Goal: Task Accomplishment & Management: Manage account settings

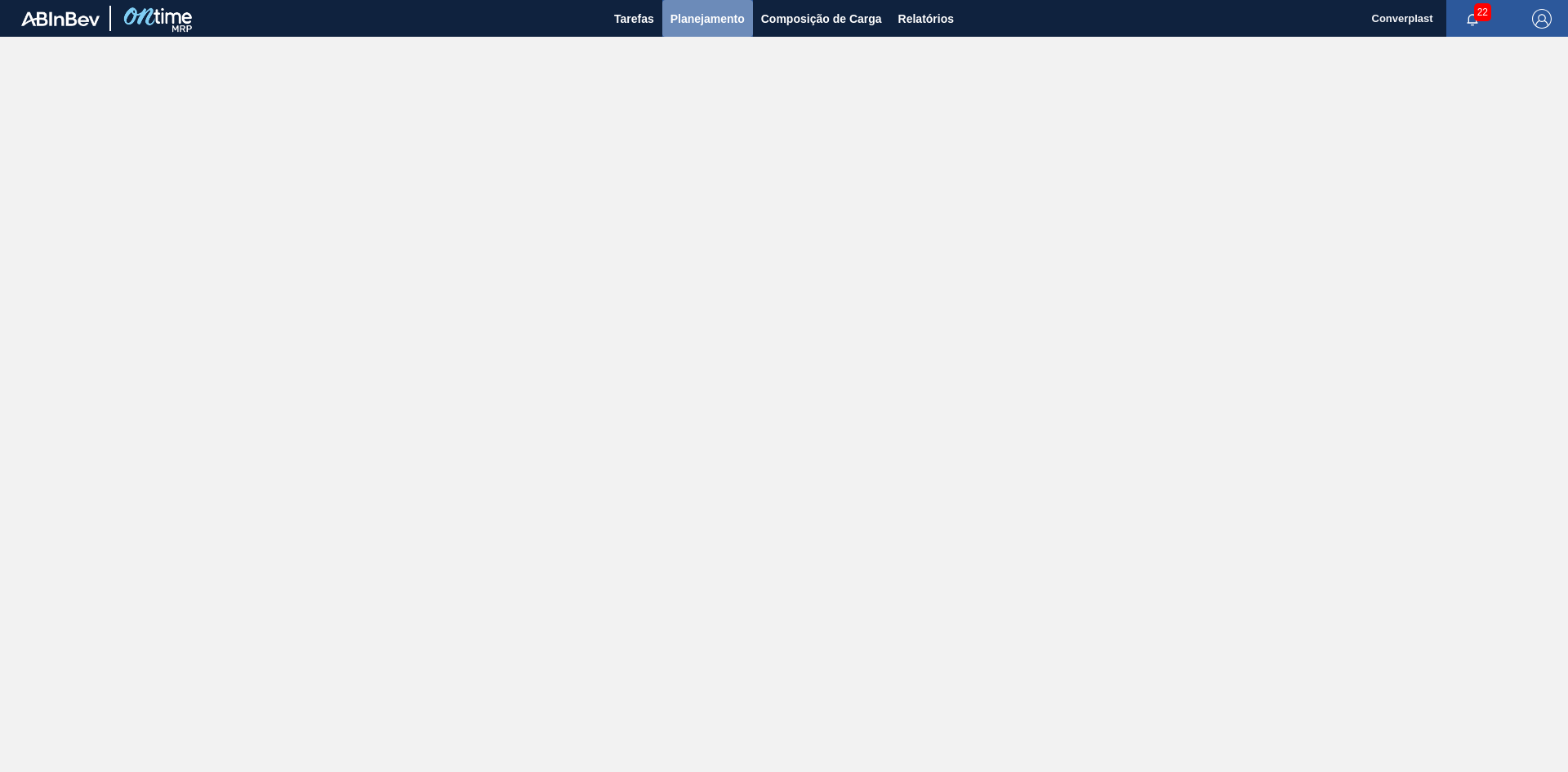
click at [689, 24] on span "Planejamento" at bounding box center [708, 19] width 74 height 19
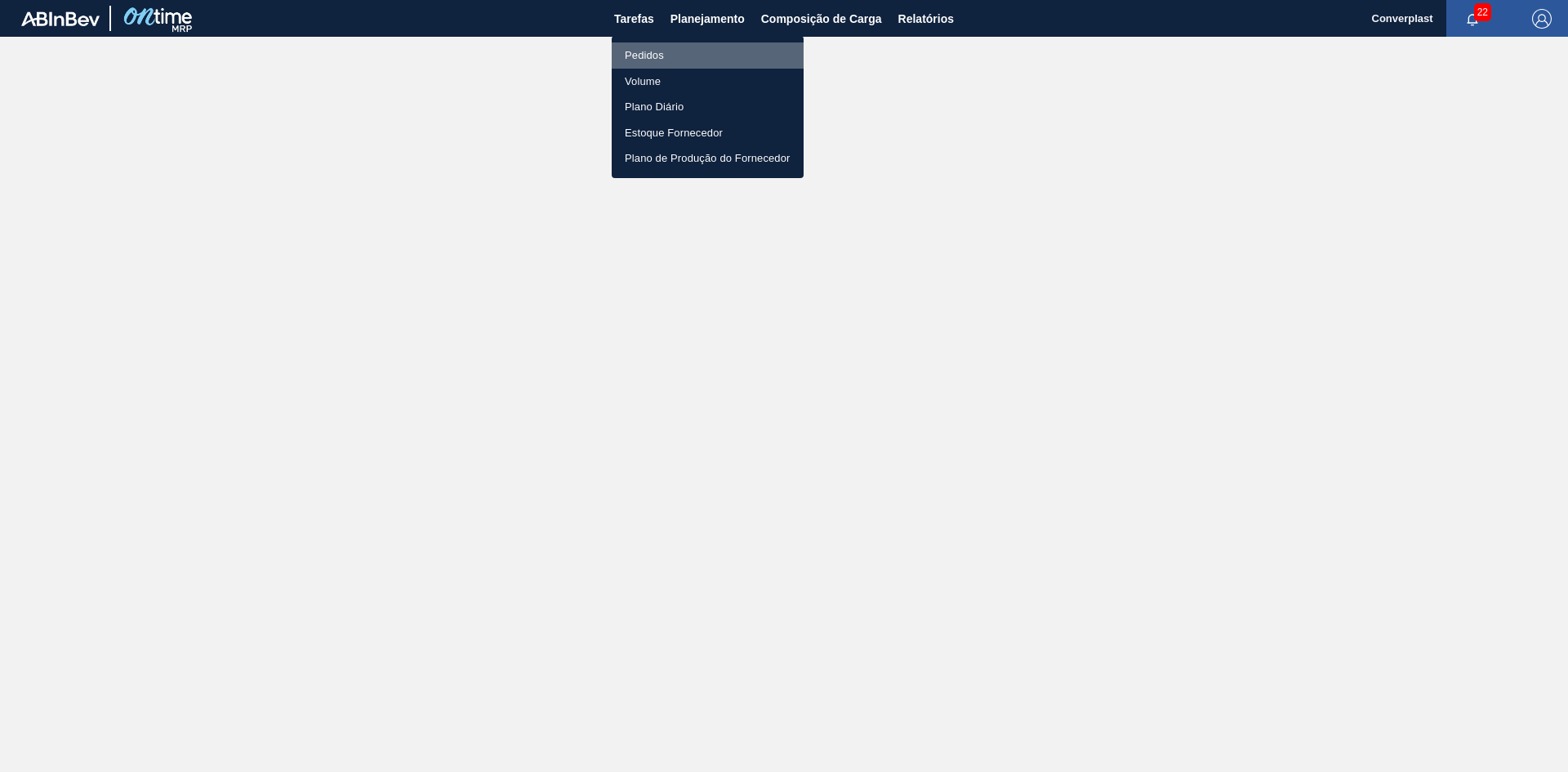
click at [670, 54] on li "Pedidos" at bounding box center [708, 56] width 192 height 26
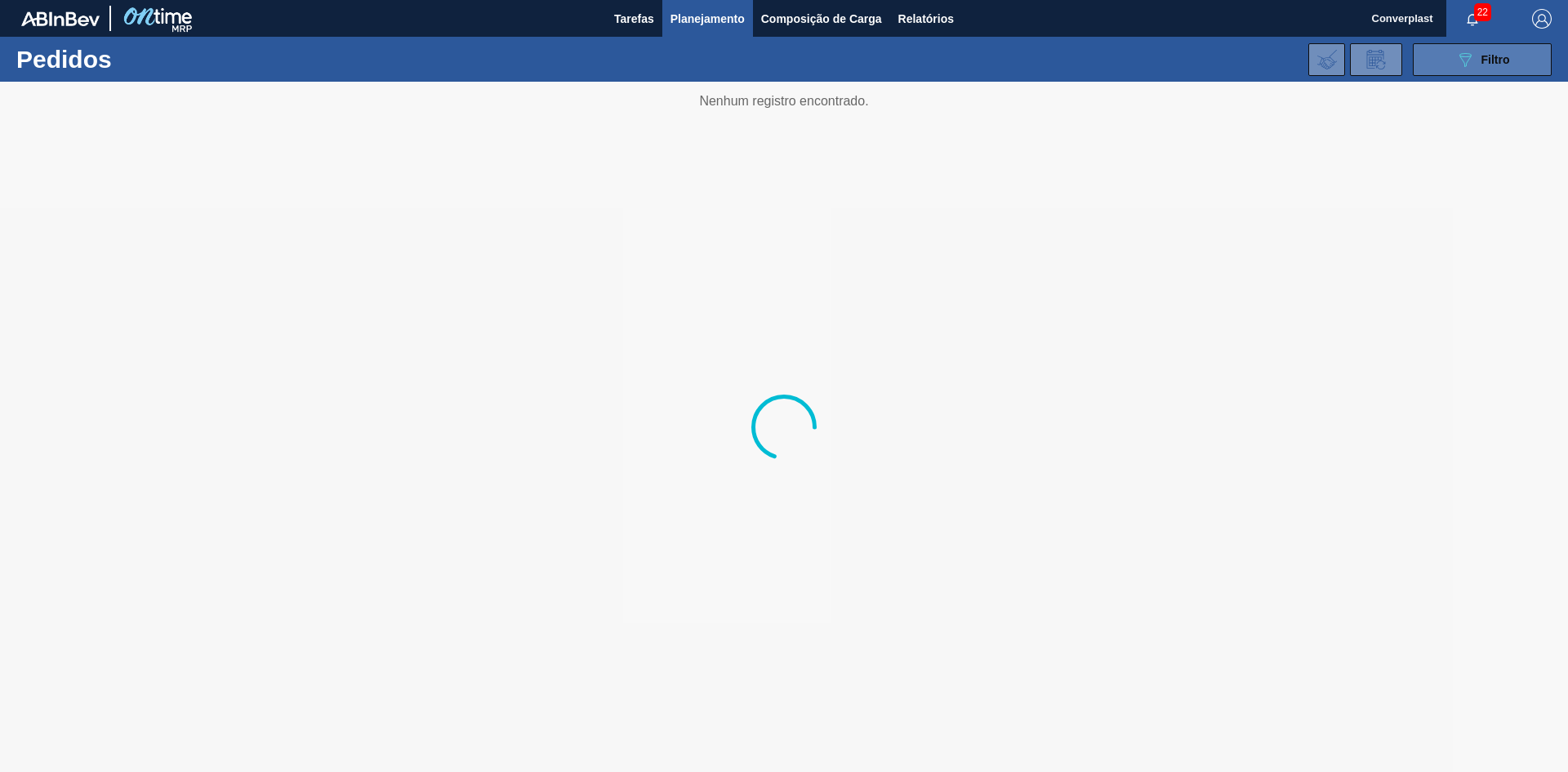
click at [1432, 60] on button "089F7B8B-B2A5-4AFE-B5C0-19BA573D28AC Filtro" at bounding box center [1483, 59] width 139 height 32
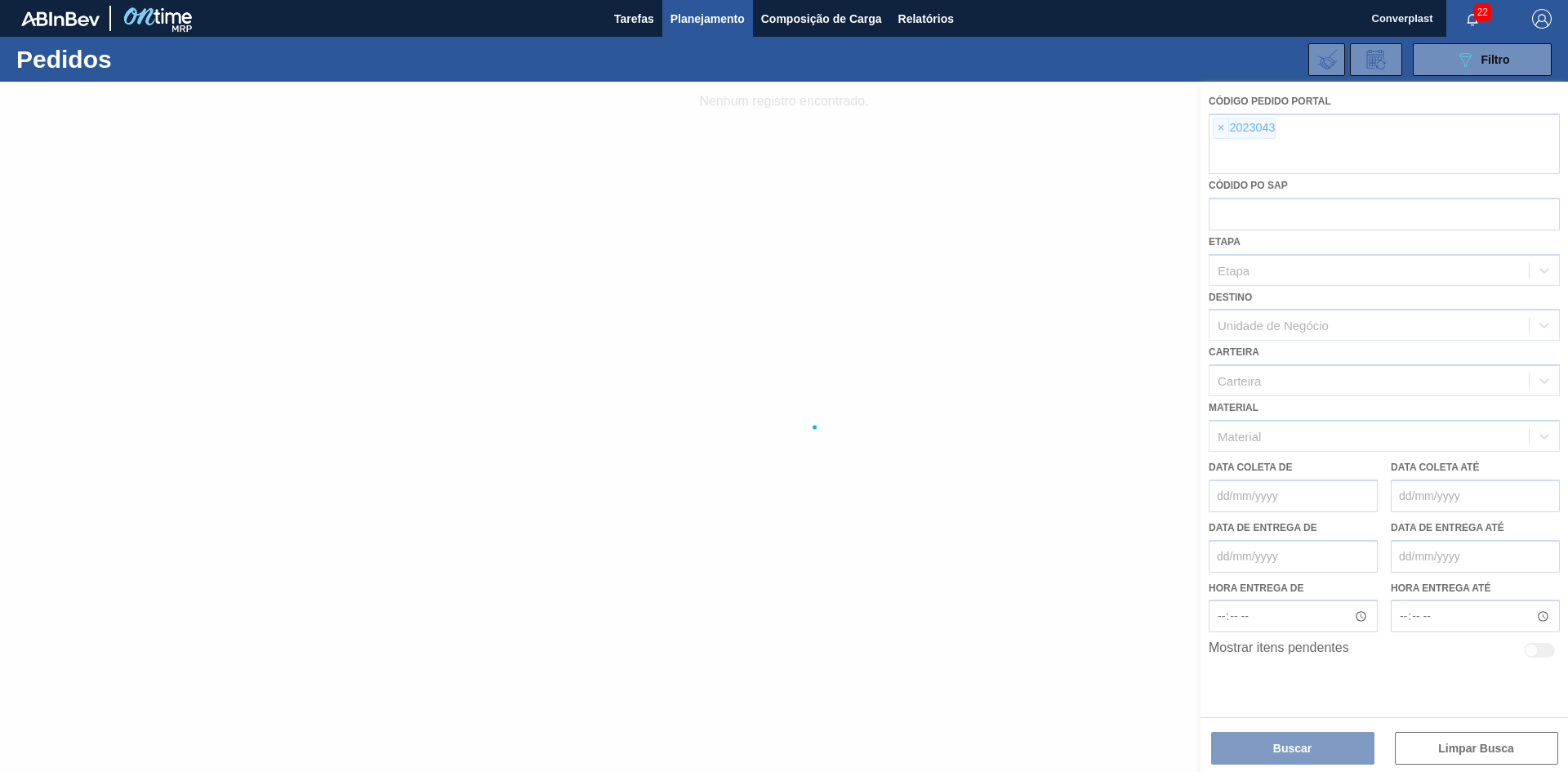
click at [1217, 132] on div at bounding box center [784, 426] width 1568 height 690
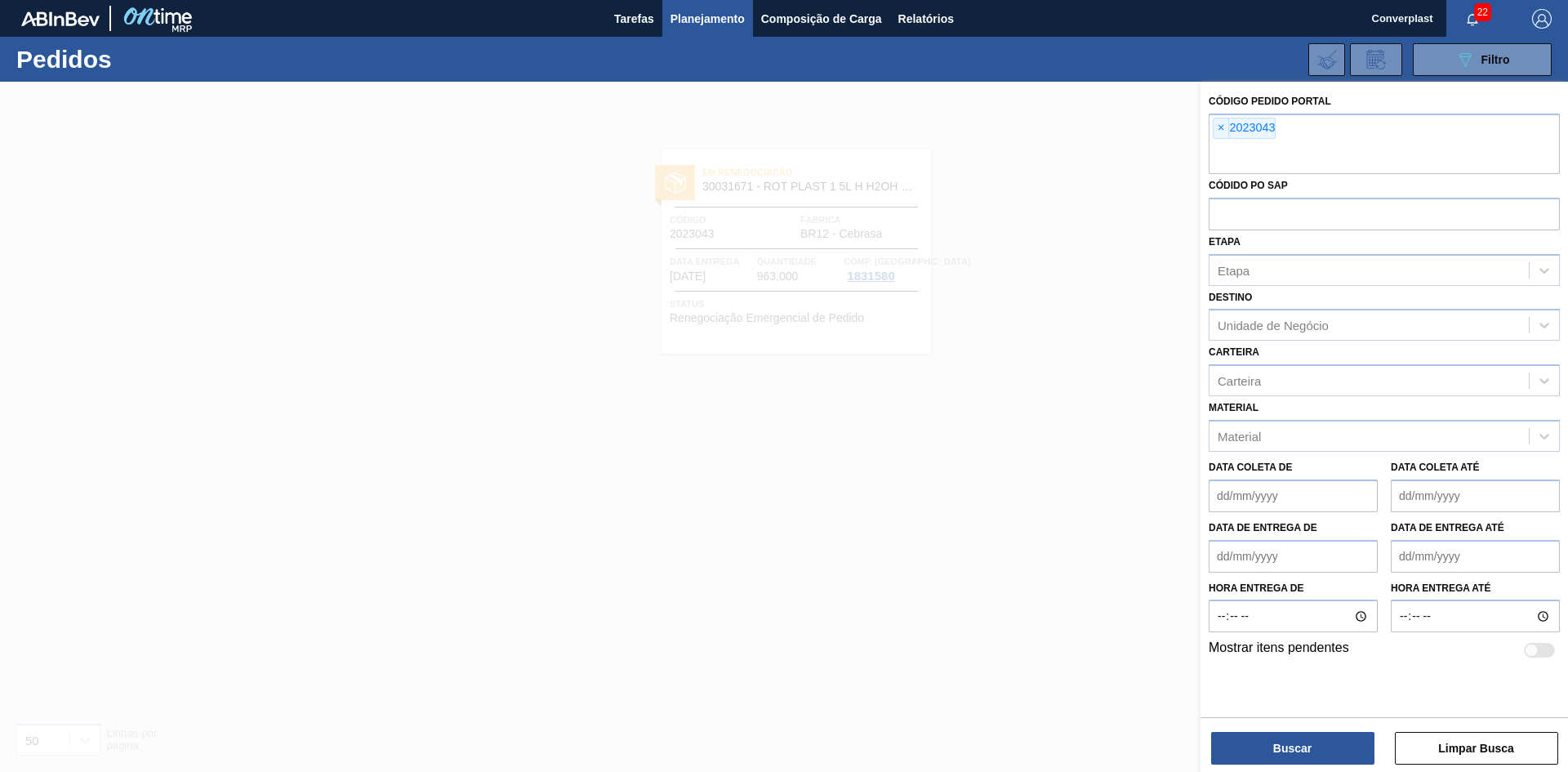
click at [1217, 132] on span "×" at bounding box center [1221, 128] width 16 height 19
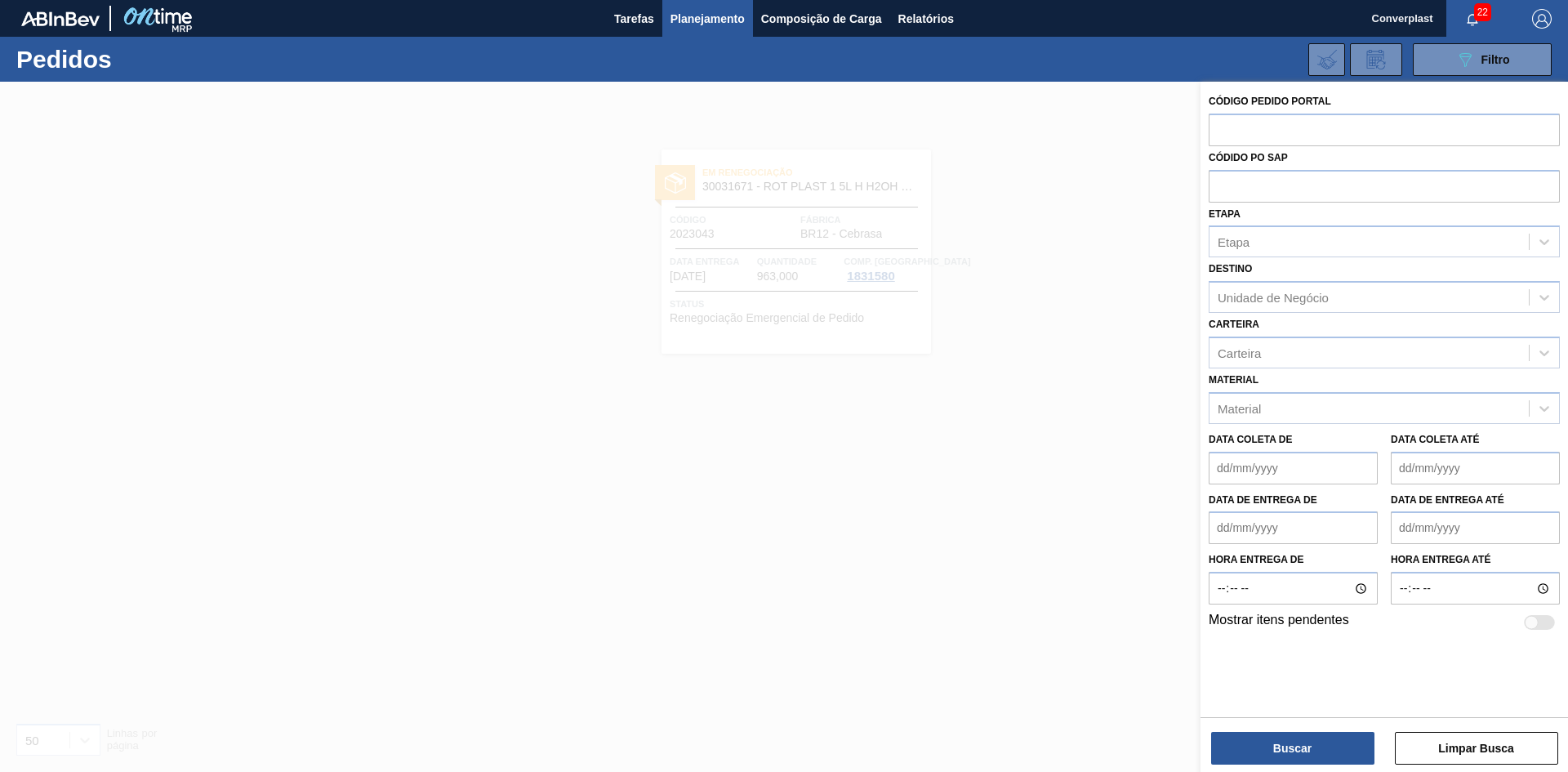
paste input "2032511"
type input "2032511"
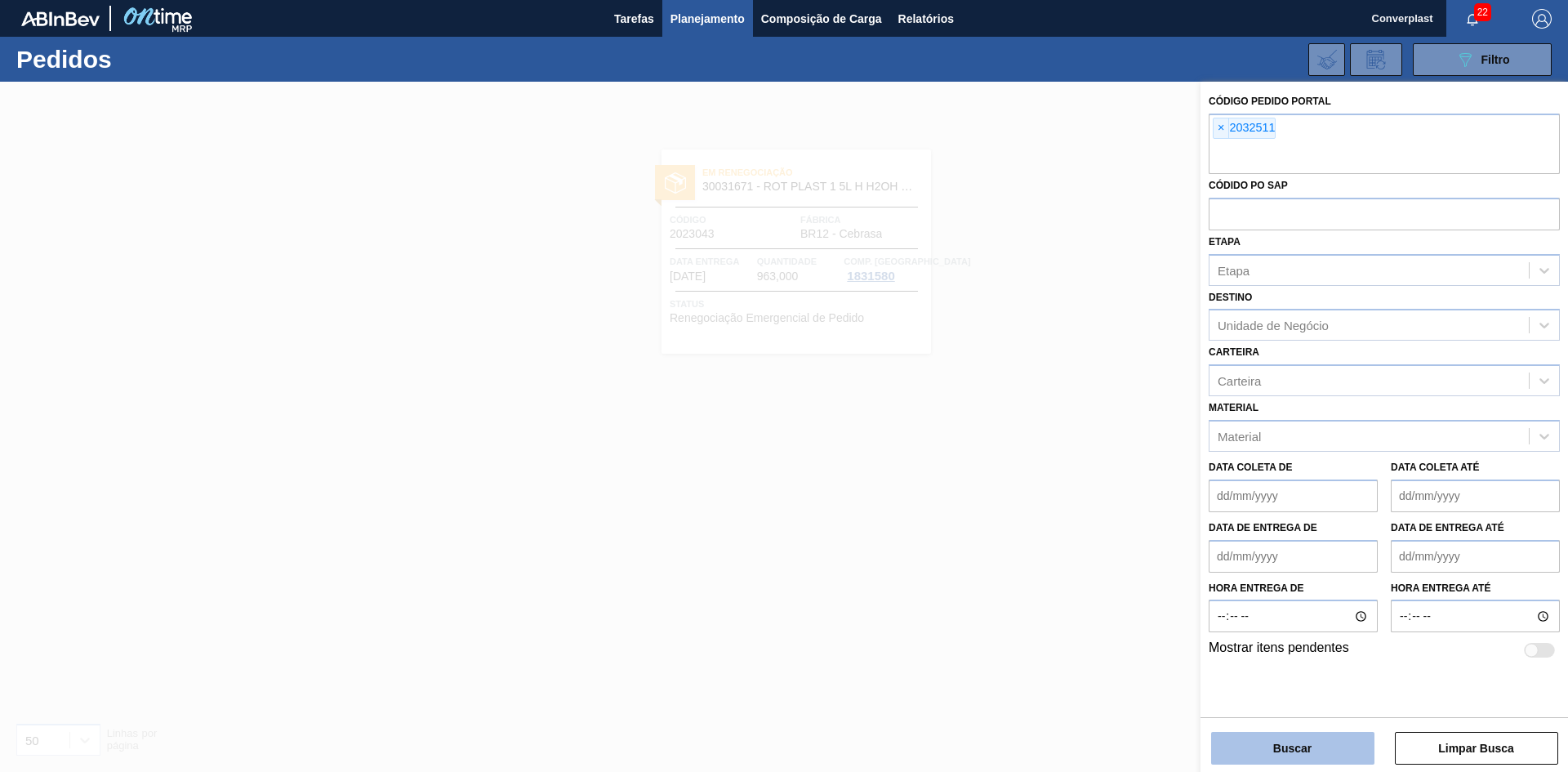
click at [1286, 740] on button "Buscar" at bounding box center [1293, 747] width 163 height 32
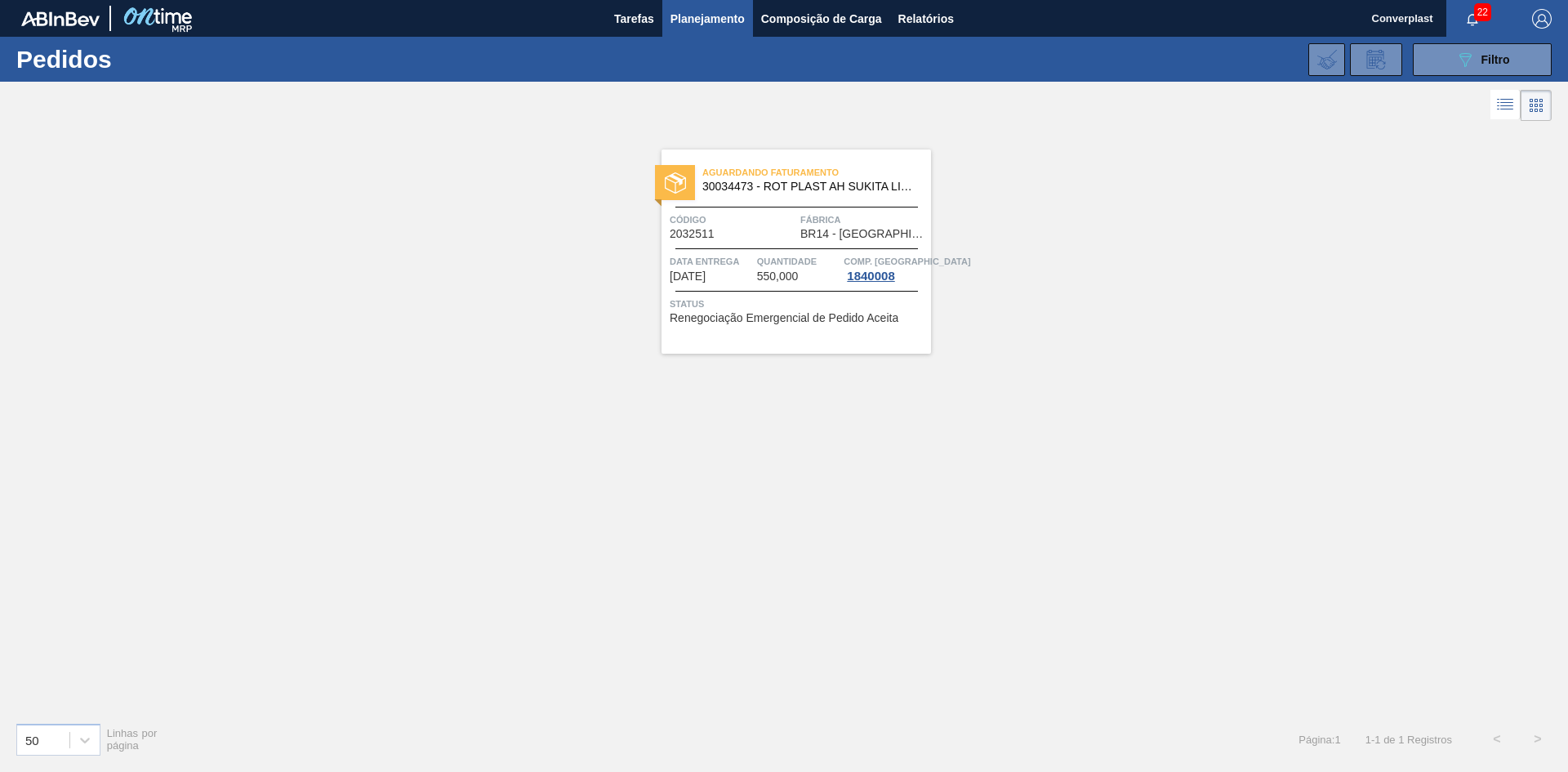
click at [813, 224] on span "Fábrica" at bounding box center [863, 220] width 127 height 17
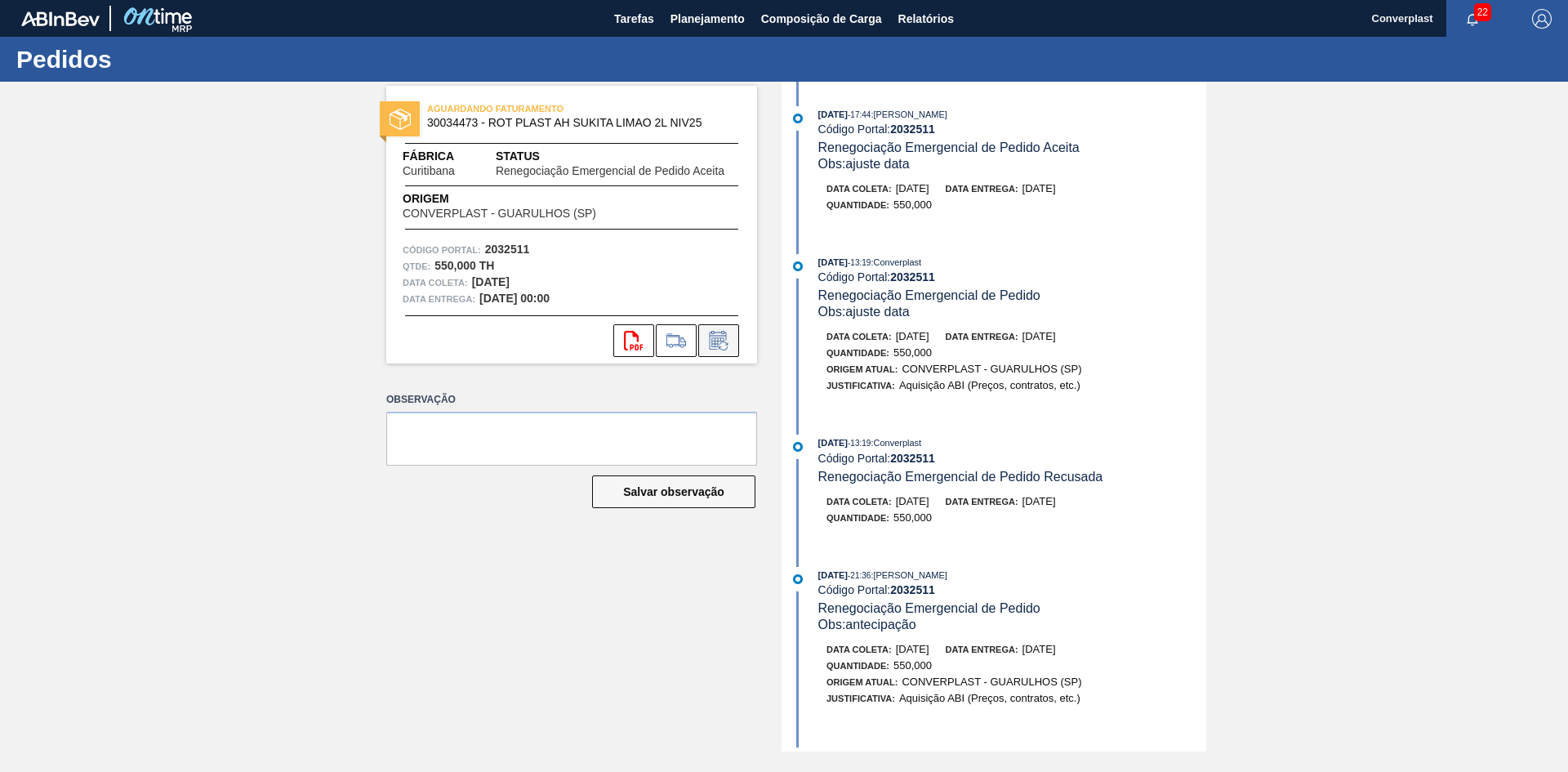
click at [706, 346] on icon at bounding box center [719, 340] width 26 height 19
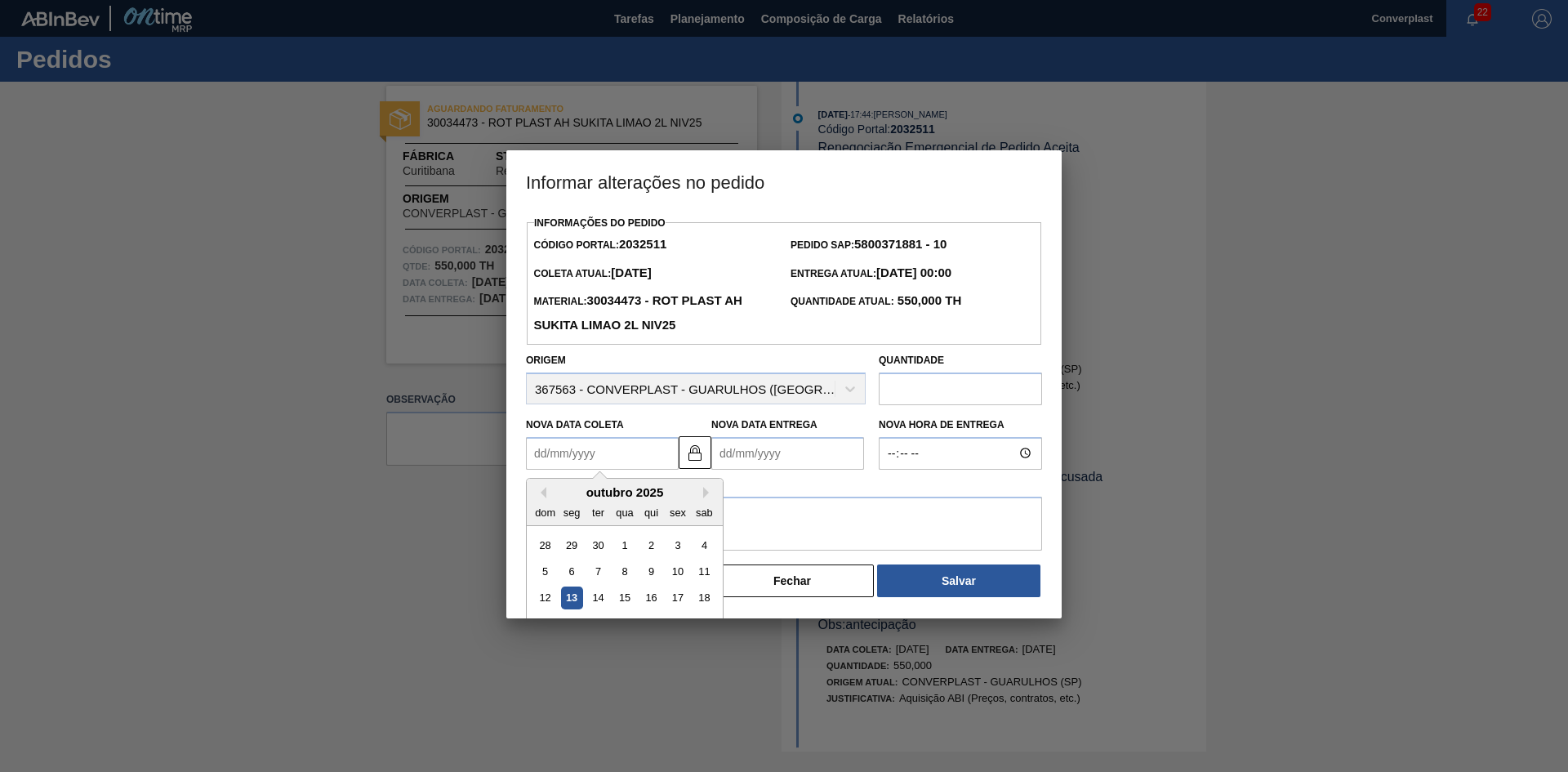
drag, startPoint x: 553, startPoint y: 458, endPoint x: 543, endPoint y: 460, distance: 10.2
click at [553, 458] on Coleta2032511 "Nova Data Coleta" at bounding box center [602, 452] width 153 height 32
type Coleta2032511 "2"
type Entrega2032511 "[DATE]"
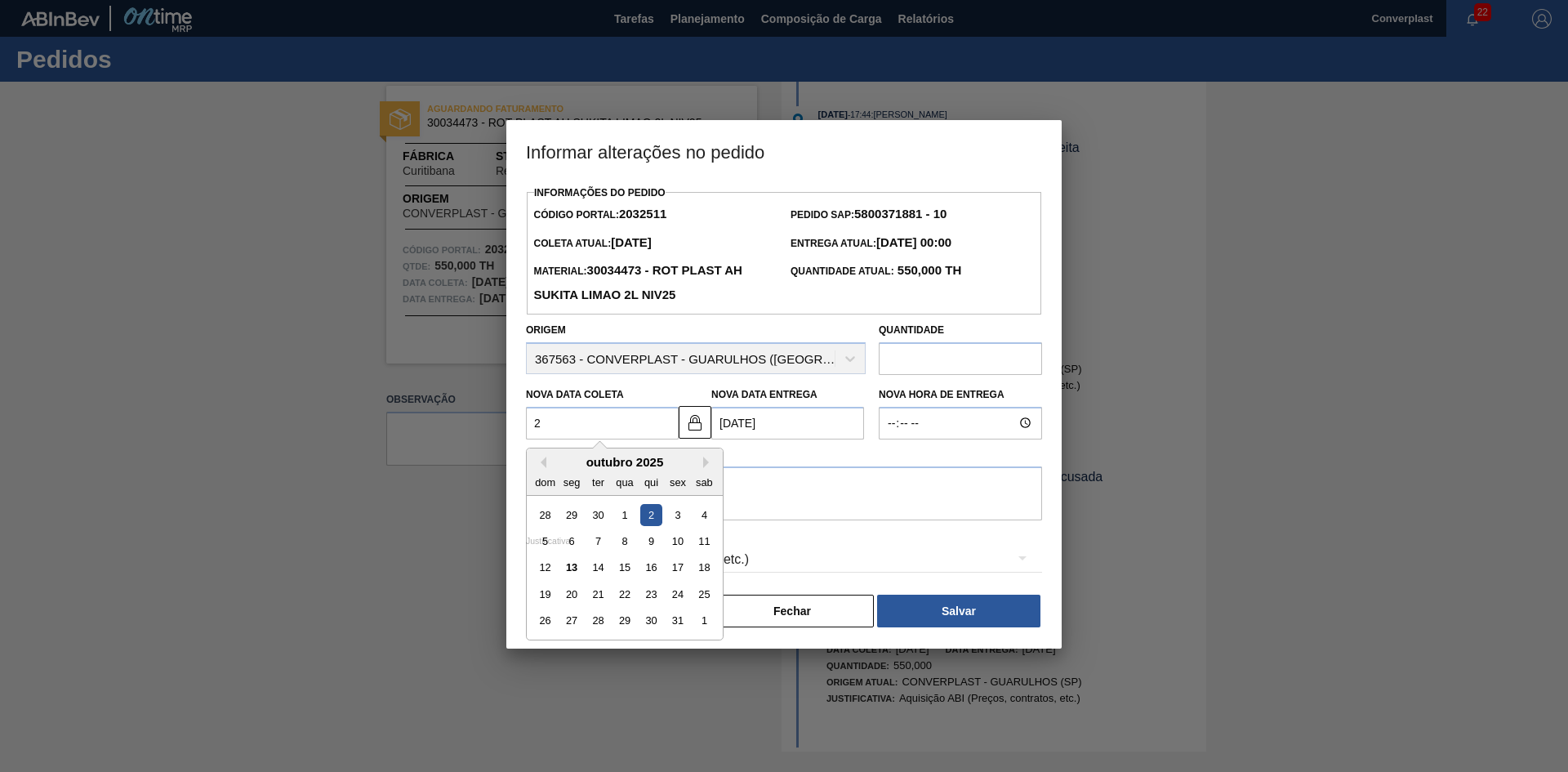
type Coleta2032511 "20"
type Entrega2032511 "[DATE]"
type Coleta2032511 "20/1"
type Entrega2032511 "[DATE]"
type Coleta2032511 "20/10"
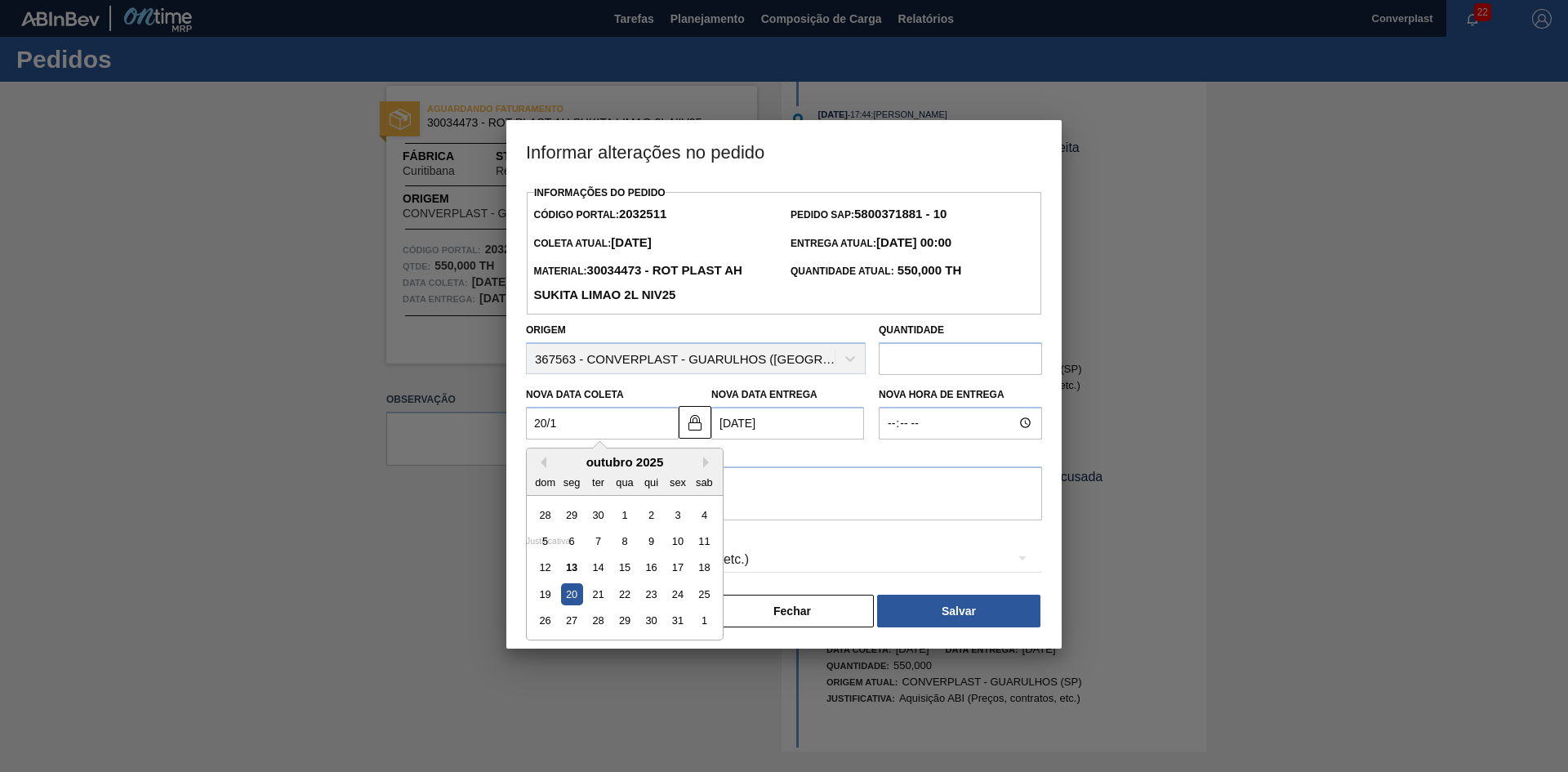
type Entrega2032511 "[DATE]"
drag, startPoint x: 569, startPoint y: 598, endPoint x: 628, endPoint y: 568, distance: 66.2
click at [567, 598] on div "20" at bounding box center [572, 594] width 22 height 22
type Coleta2032511 "[DATE]"
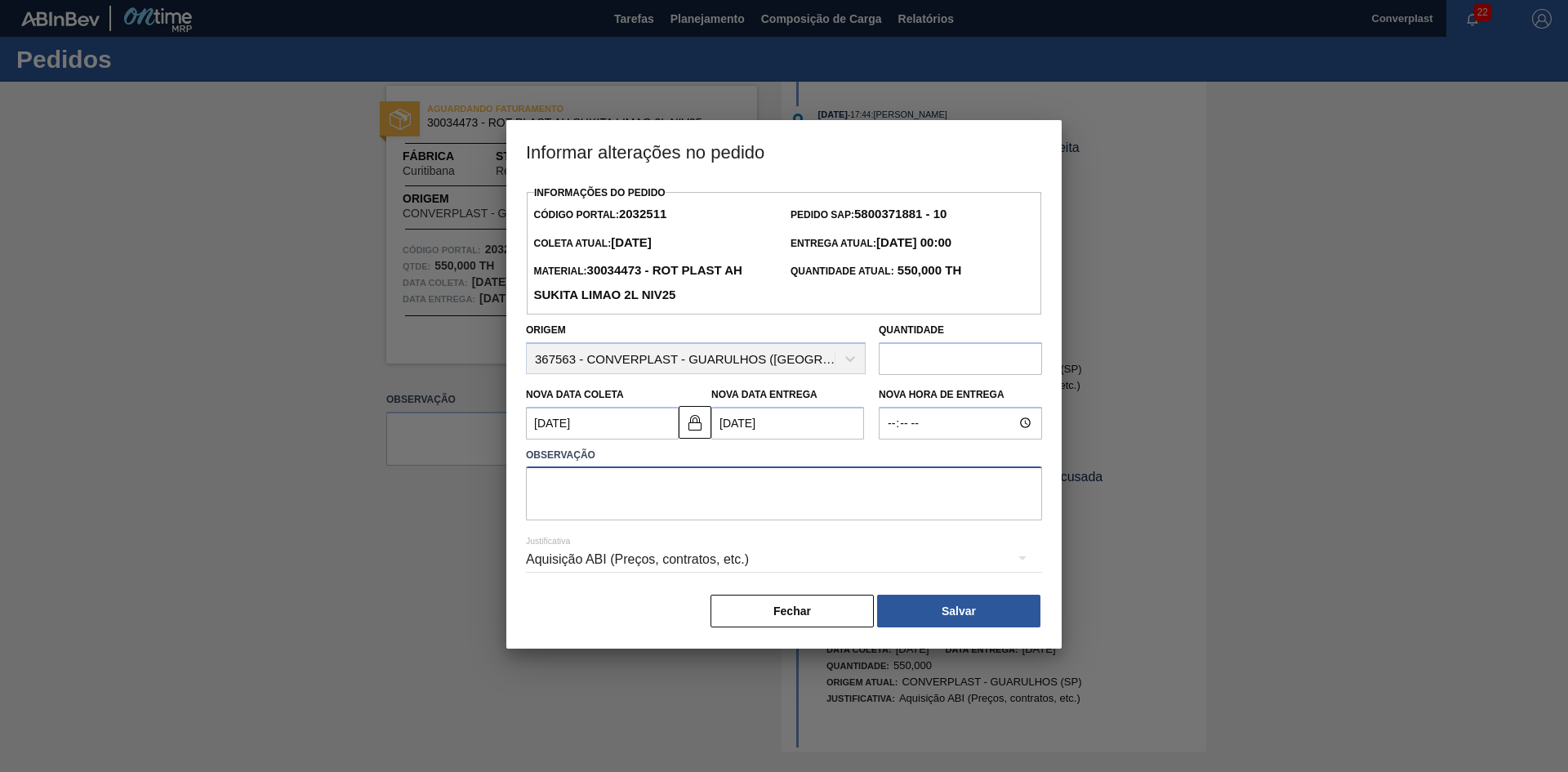
click at [744, 505] on textarea at bounding box center [784, 493] width 516 height 54
type textarea "ajuste data"
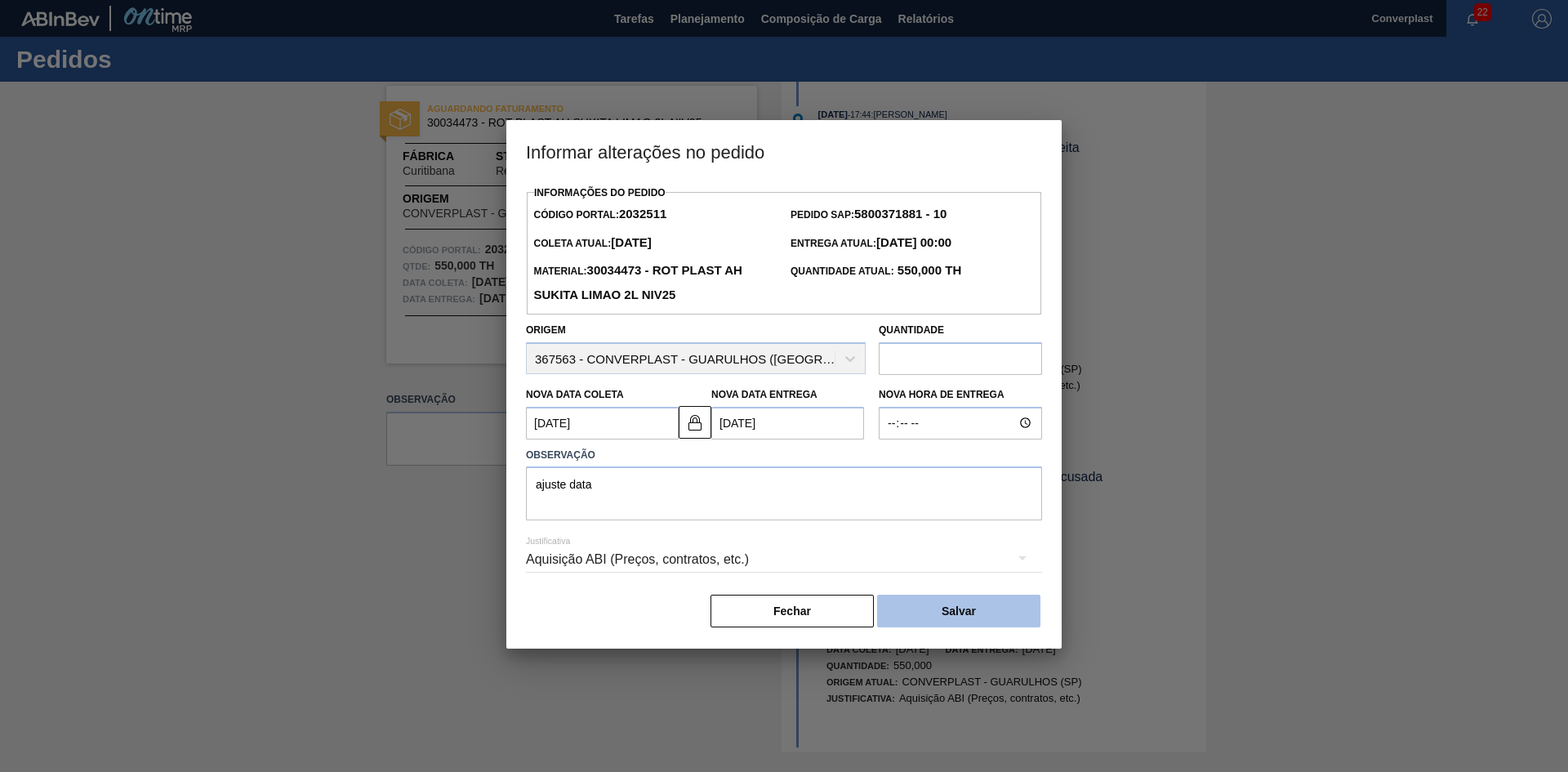
click at [928, 608] on button "Salvar" at bounding box center [959, 610] width 163 height 32
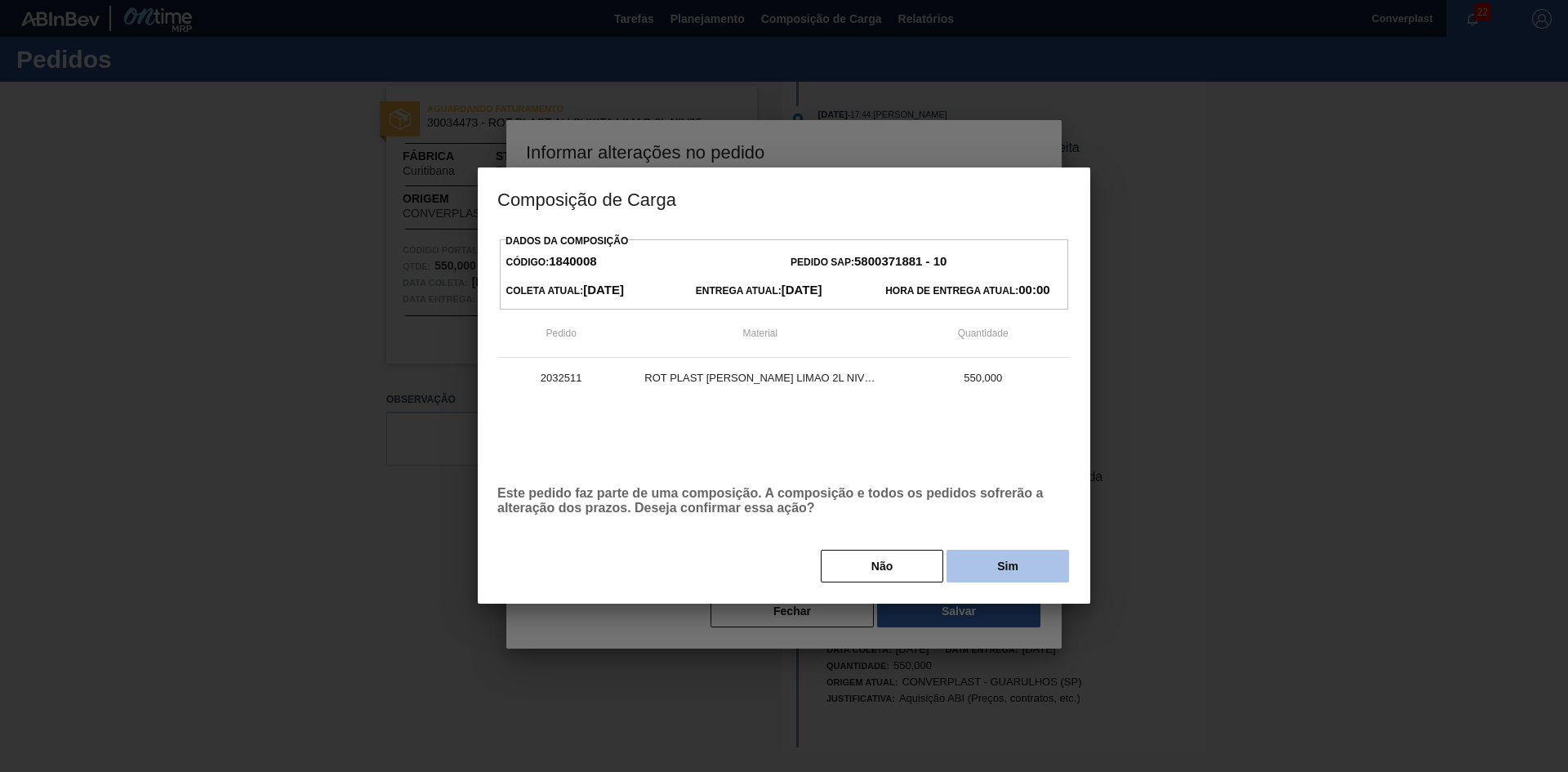
click at [983, 576] on button "Sim" at bounding box center [1008, 565] width 122 height 32
